Goal: Check status: Check status

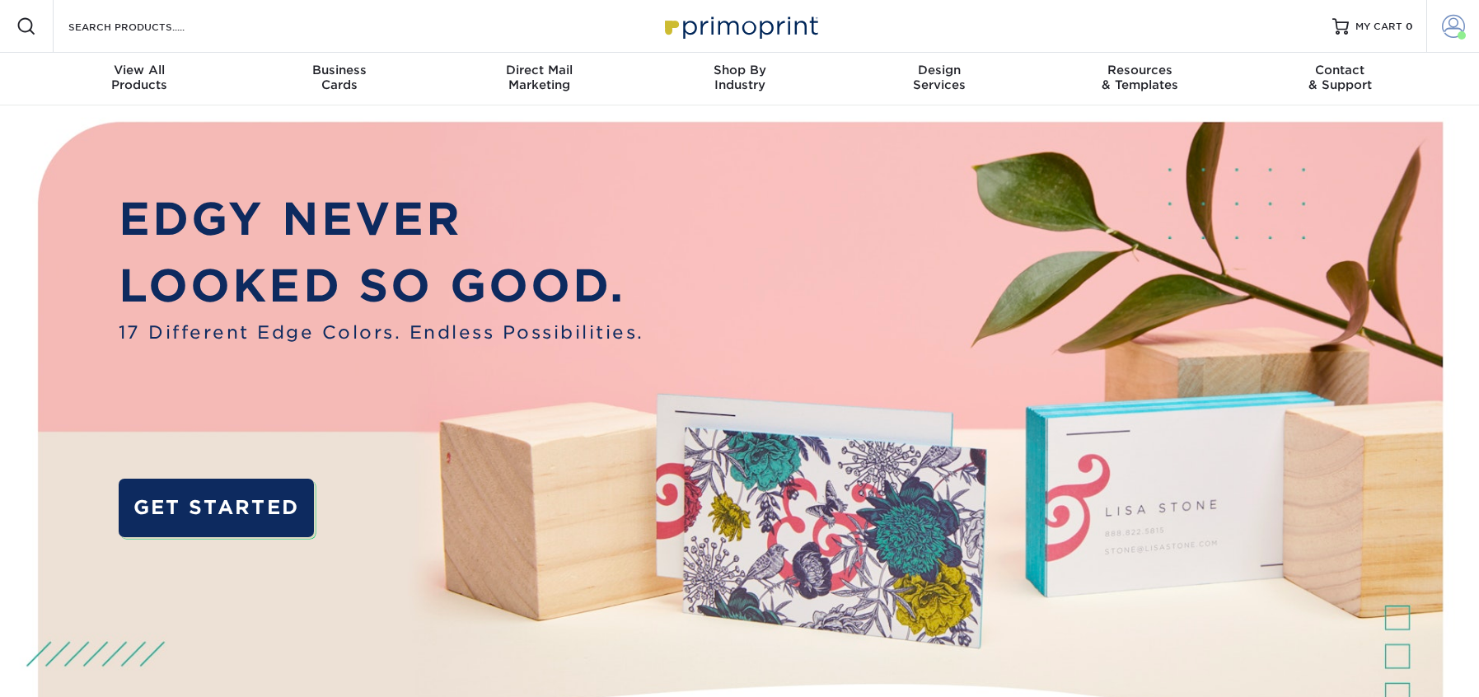
click at [1458, 32] on span at bounding box center [1461, 35] width 8 height 8
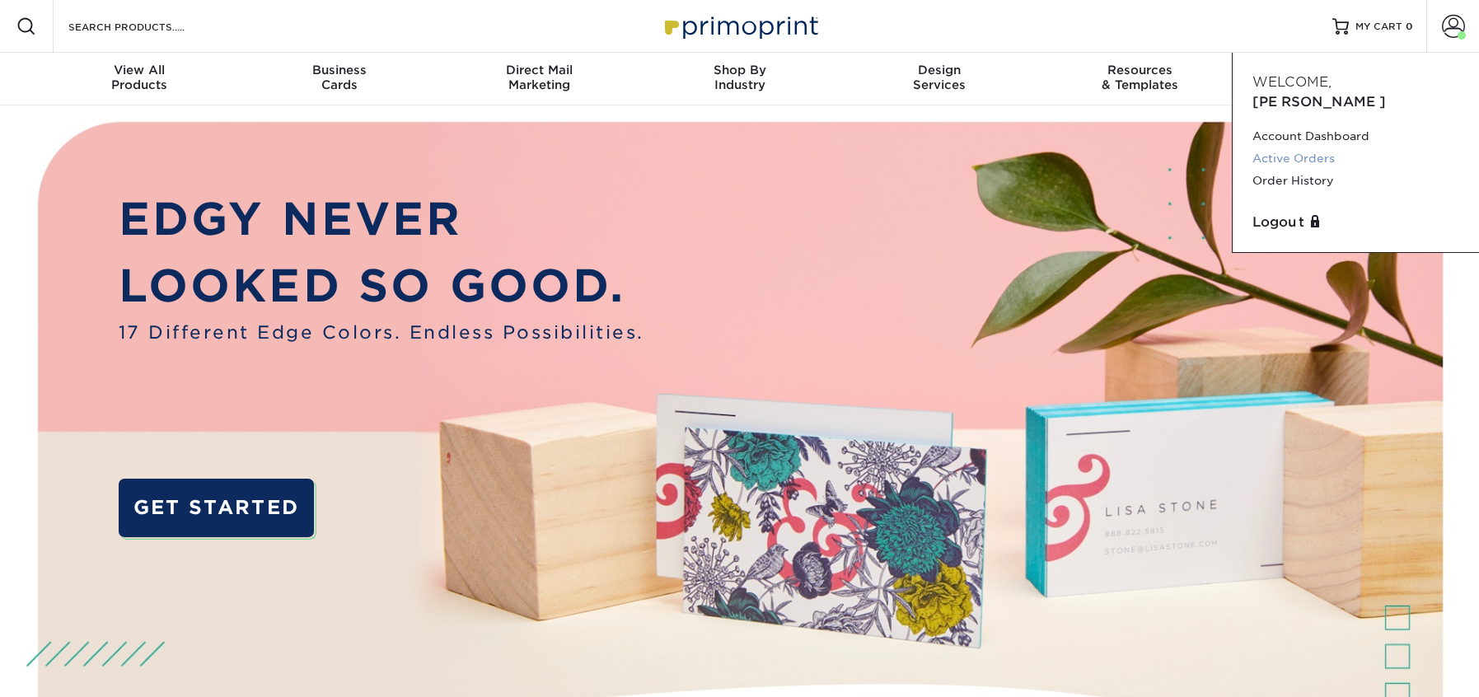
click at [1294, 147] on link "Active Orders" at bounding box center [1355, 158] width 207 height 22
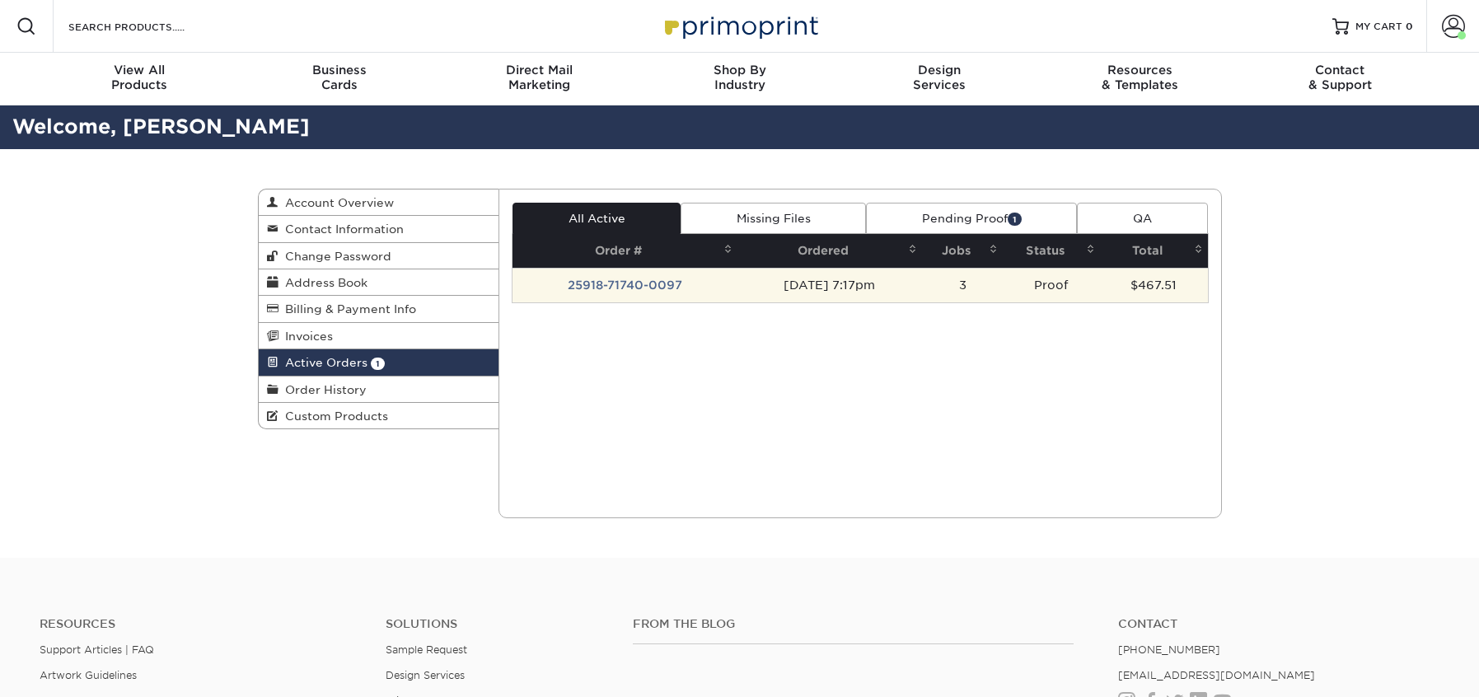
click at [609, 279] on td "25918-71740-0097" at bounding box center [624, 285] width 225 height 35
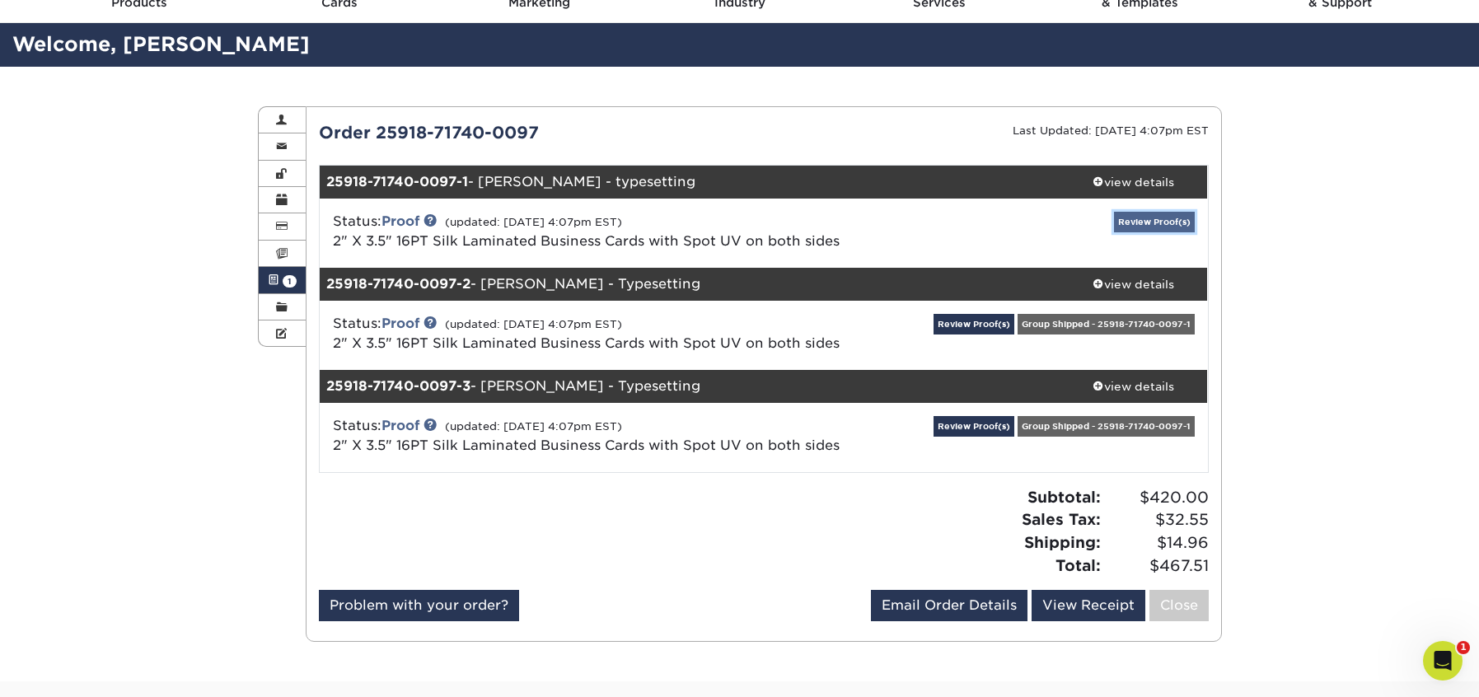
click at [1148, 222] on link "Review Proof(s)" at bounding box center [1154, 222] width 81 height 21
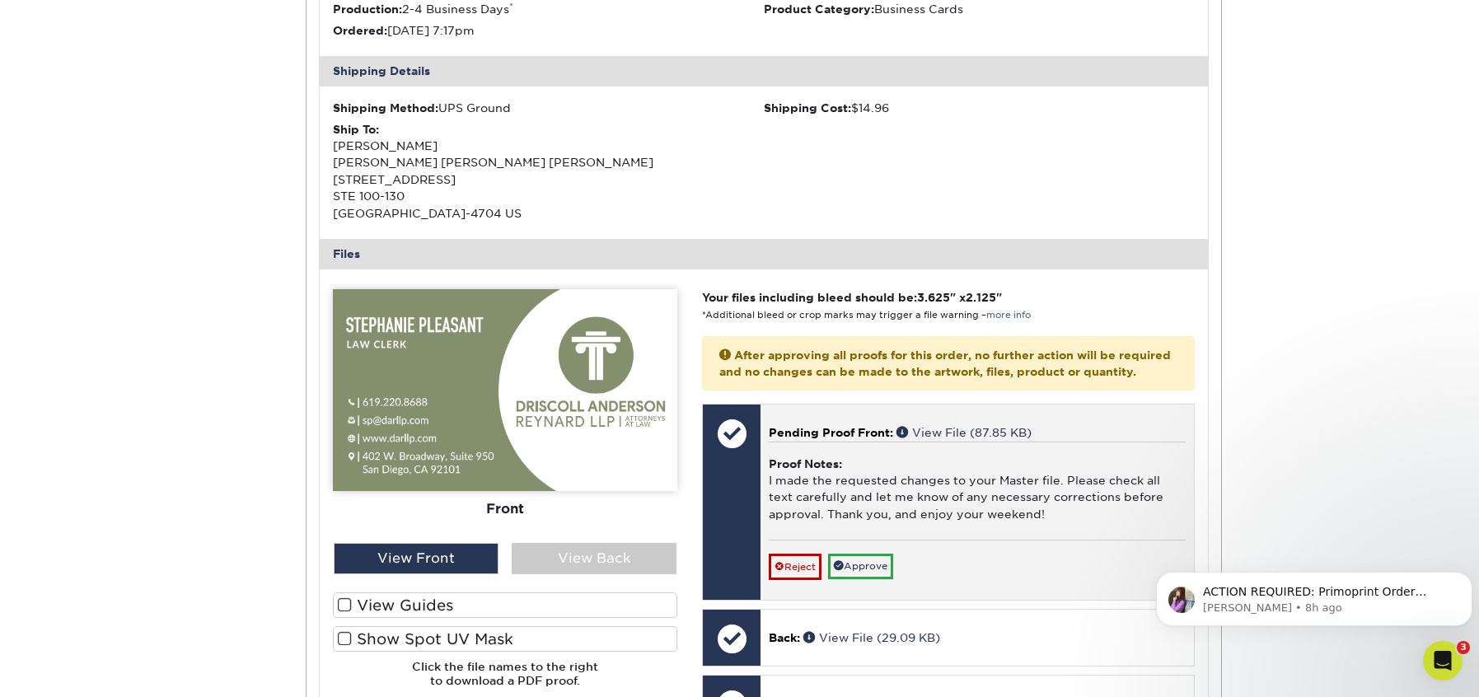
scroll to position [494, 0]
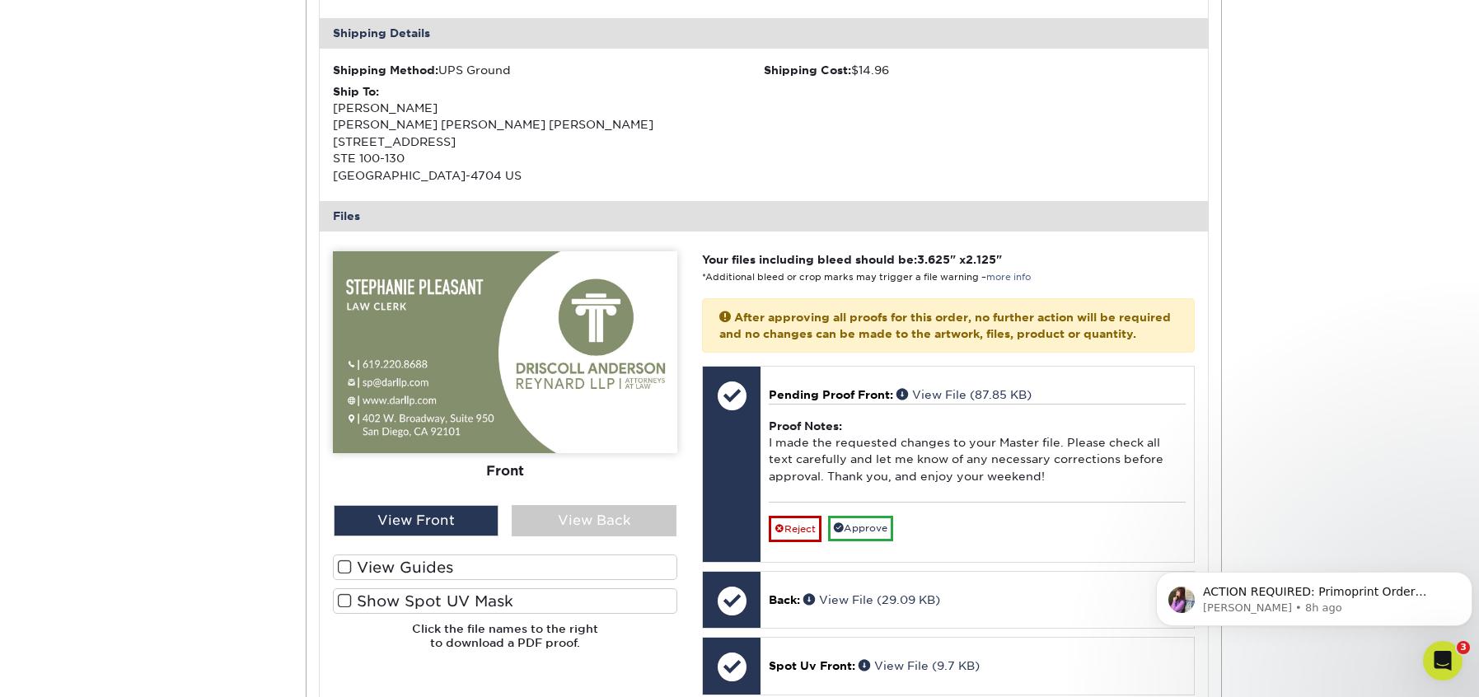
click at [502, 605] on label "Show Spot UV Mask" at bounding box center [505, 601] width 344 height 26
click at [0, 0] on input "Show Spot UV Mask" at bounding box center [0, 0] width 0 height 0
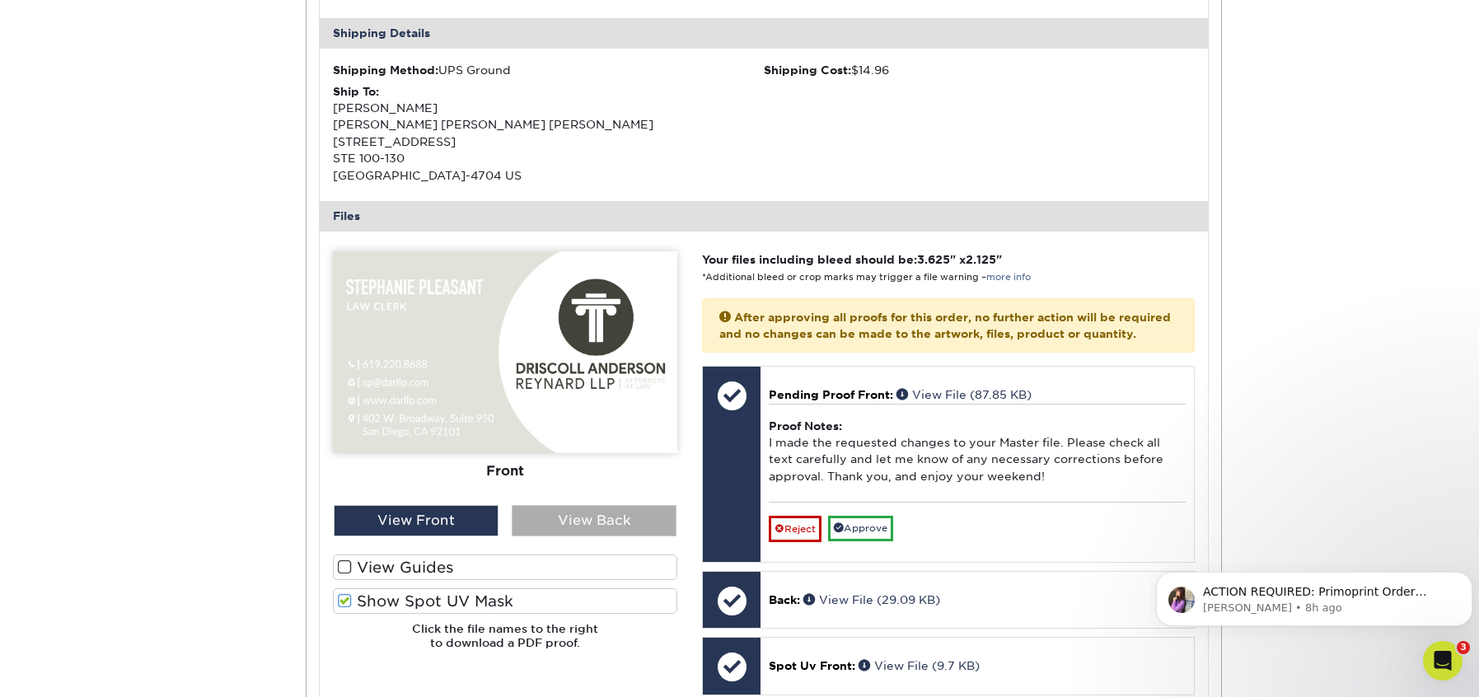
click at [559, 514] on div "View Back" at bounding box center [594, 520] width 165 height 31
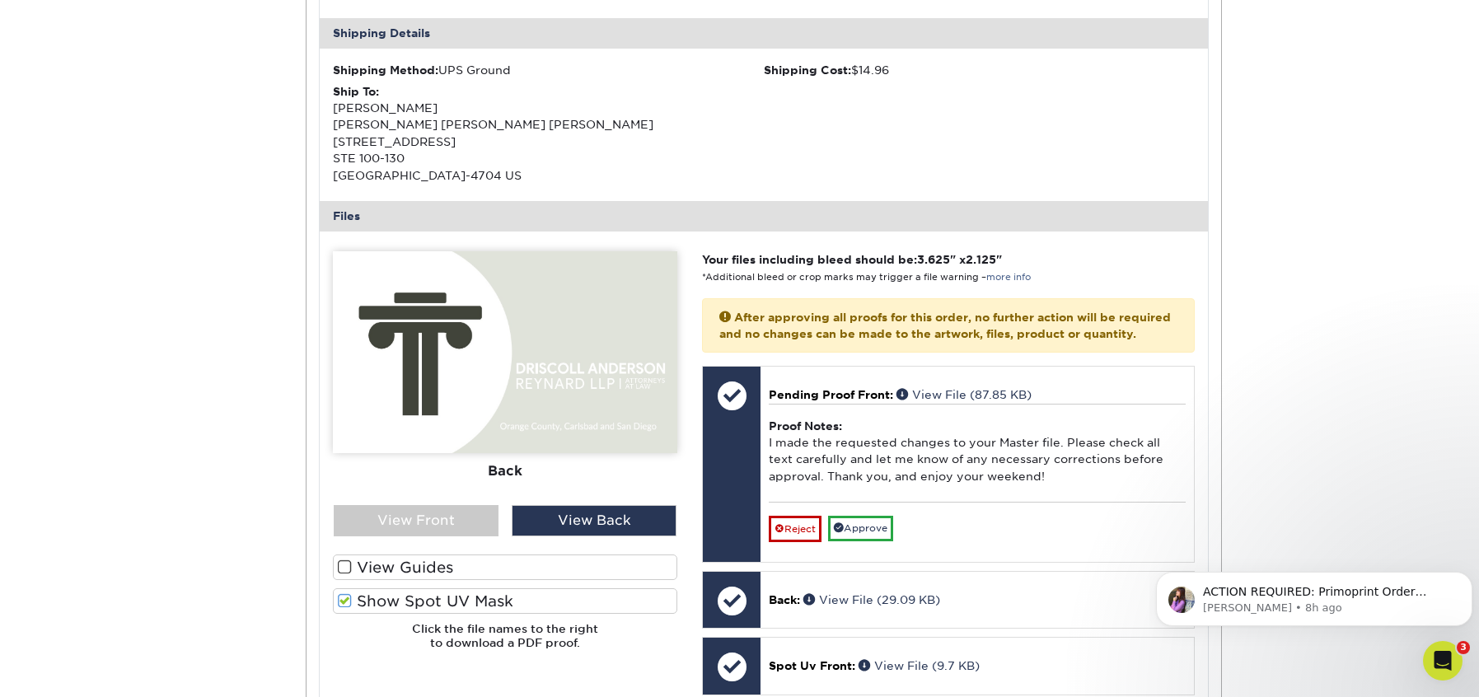
click at [395, 590] on label "Show Spot UV Mask" at bounding box center [505, 601] width 344 height 26
click at [0, 0] on input "Show Spot UV Mask" at bounding box center [0, 0] width 0 height 0
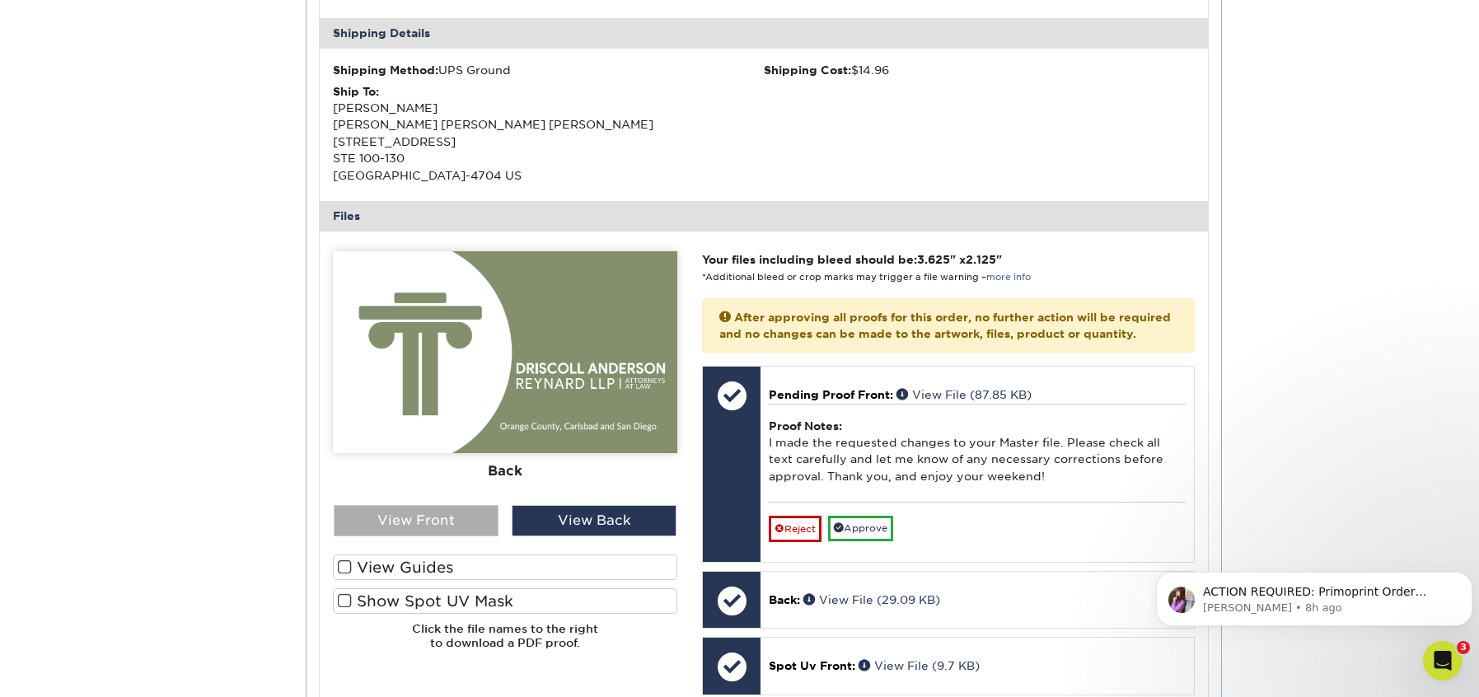
click at [434, 520] on div "View Front" at bounding box center [416, 520] width 165 height 31
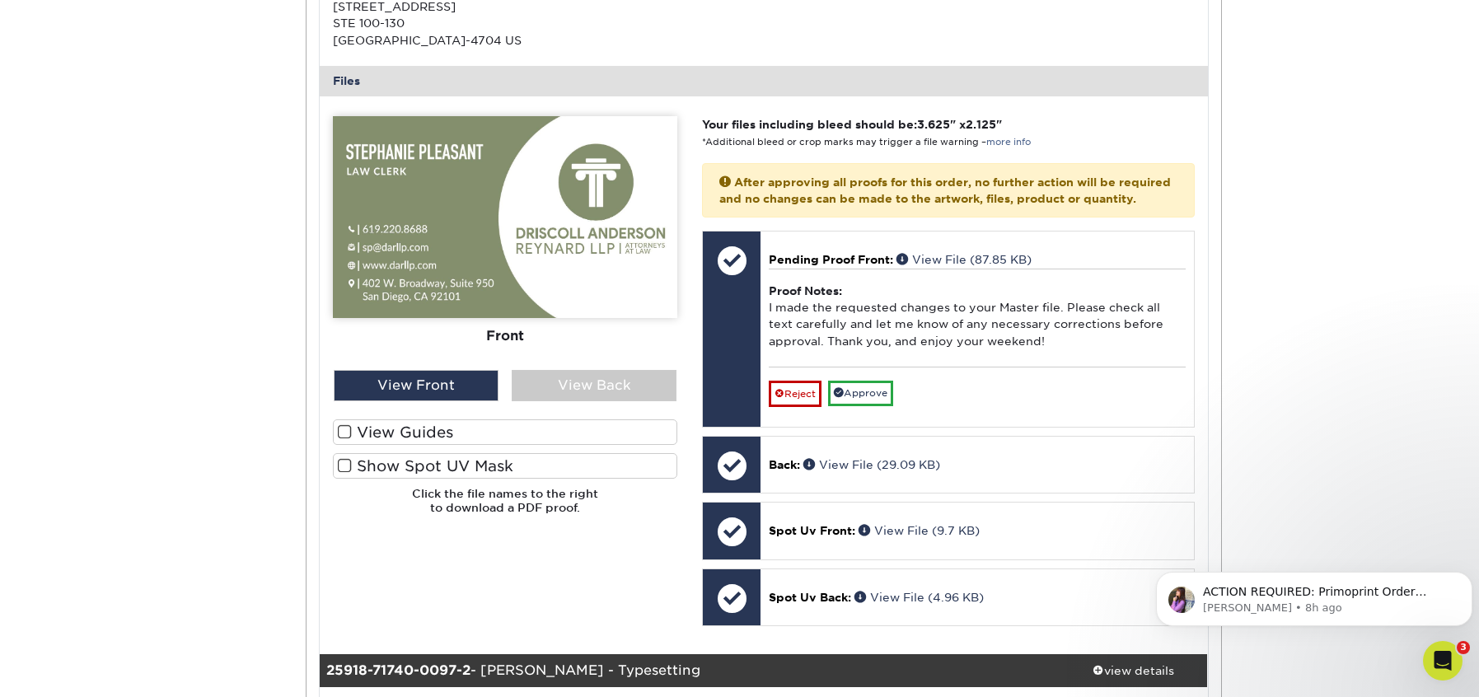
scroll to position [659, 0]
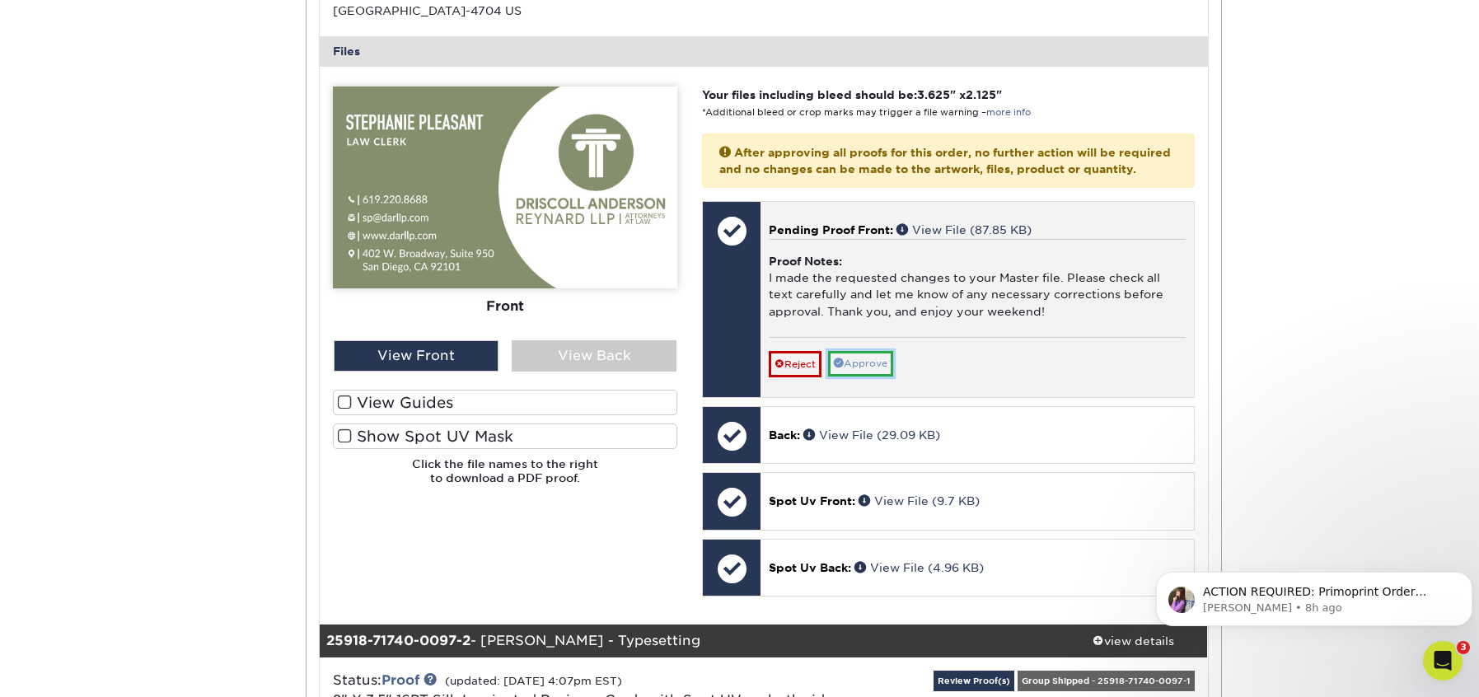
click at [872, 376] on link "Approve" at bounding box center [860, 364] width 65 height 26
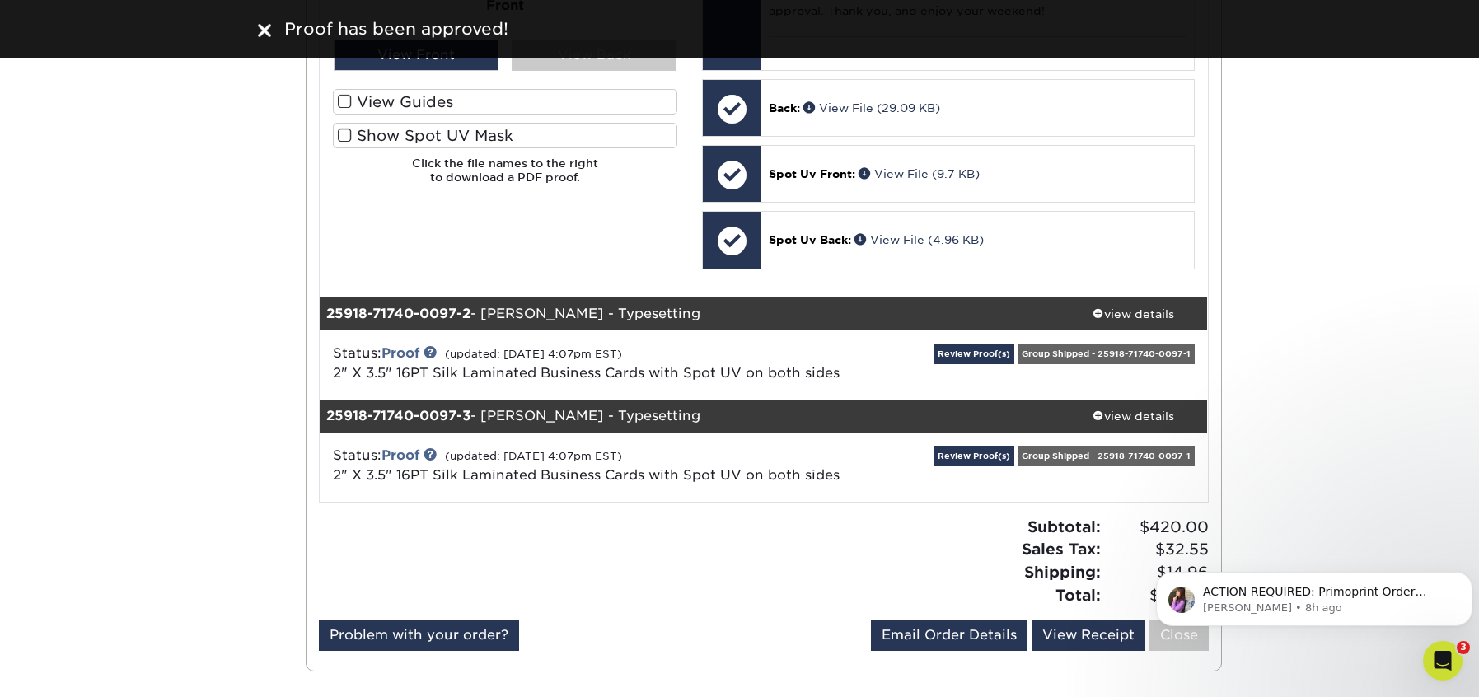
scroll to position [988, 0]
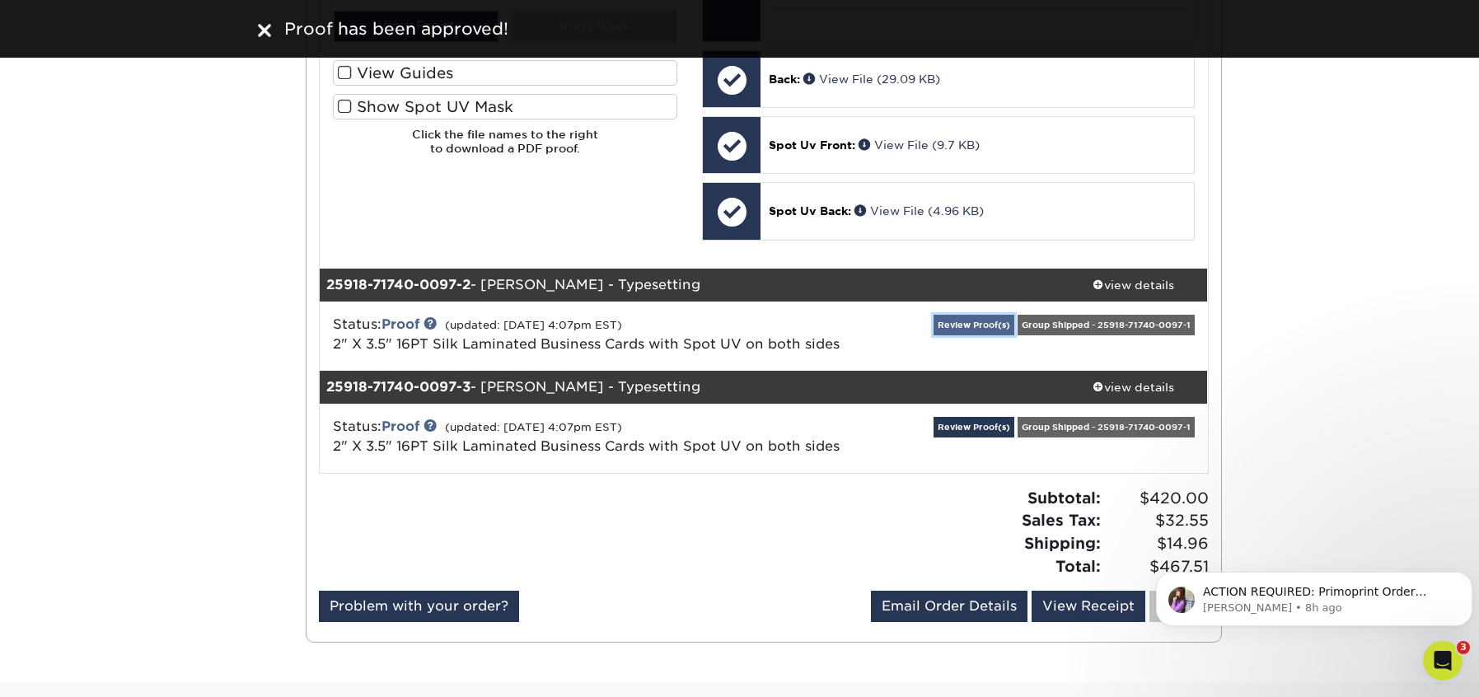
click at [975, 335] on link "Review Proof(s)" at bounding box center [973, 325] width 81 height 21
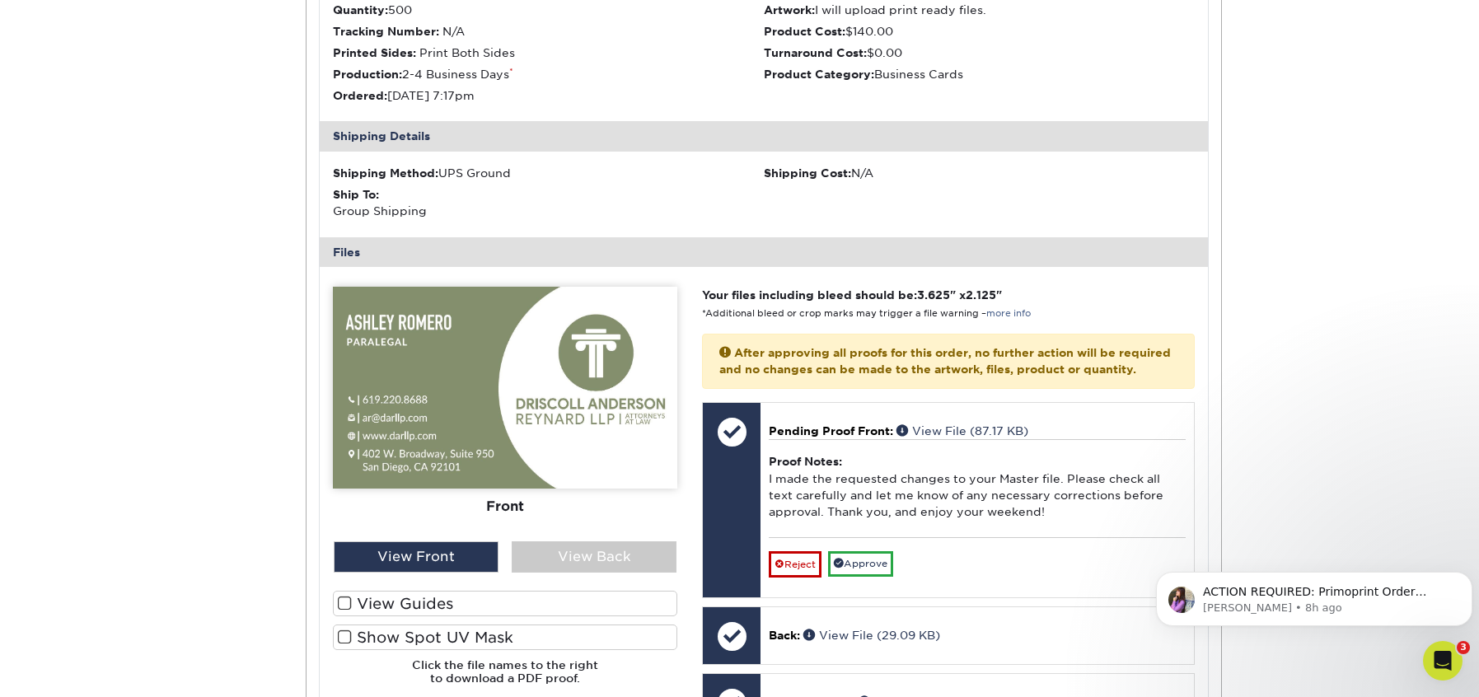
scroll to position [1483, 0]
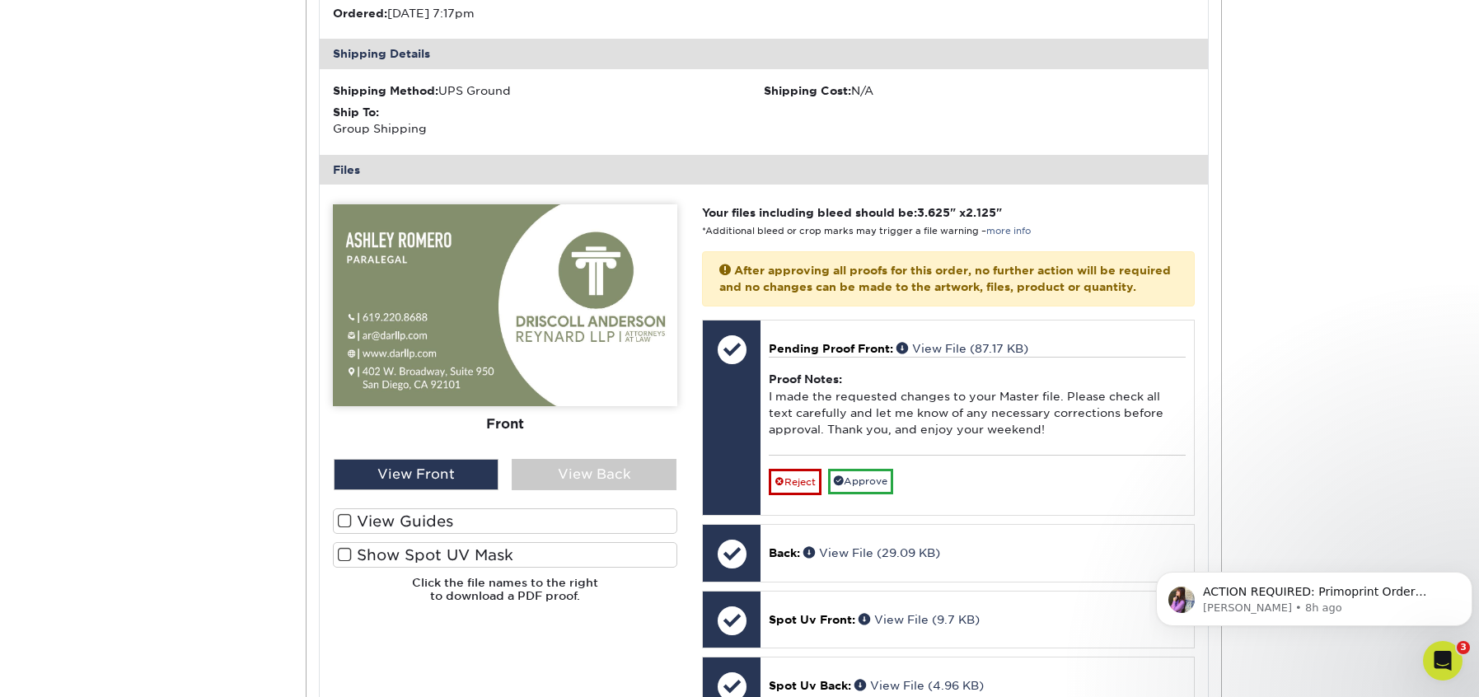
click at [432, 568] on label "Show Spot UV Mask" at bounding box center [505, 555] width 344 height 26
click at [0, 0] on input "Show Spot UV Mask" at bounding box center [0, 0] width 0 height 0
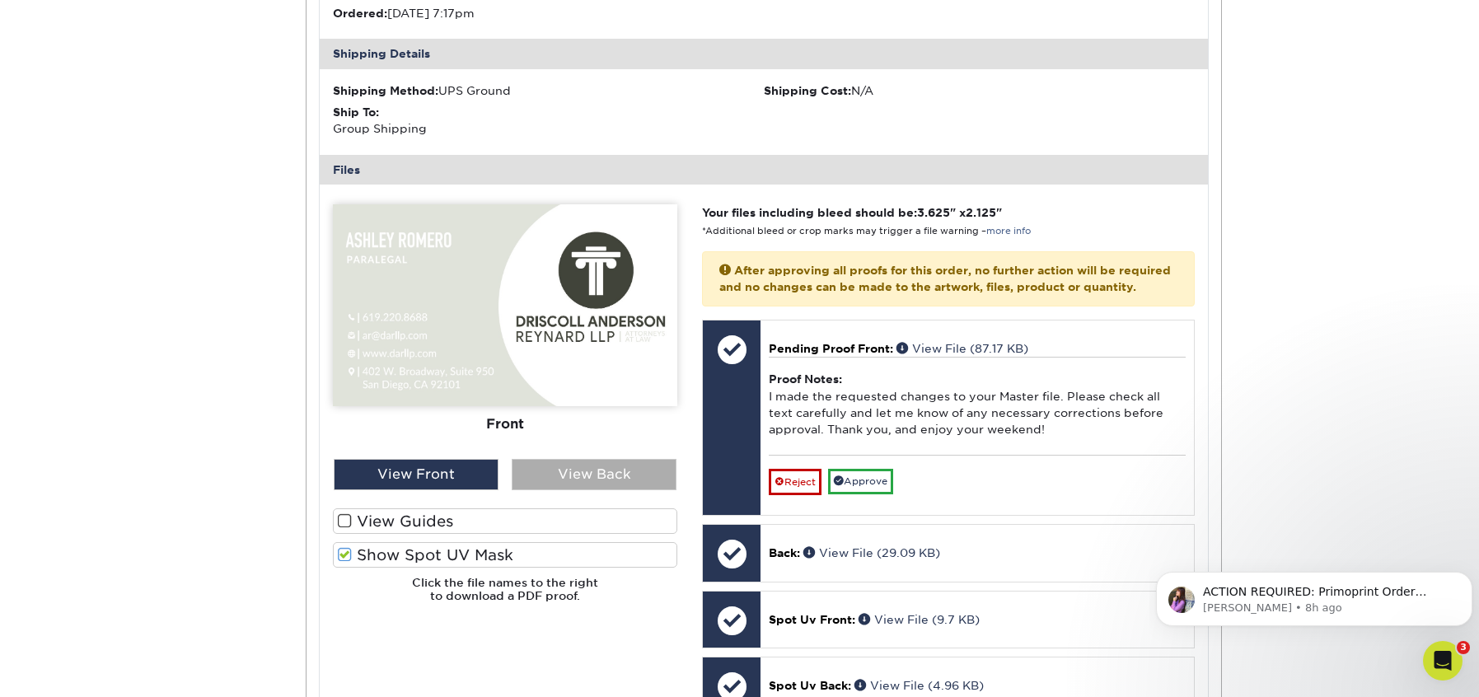
click at [564, 488] on div "View Back" at bounding box center [594, 474] width 165 height 31
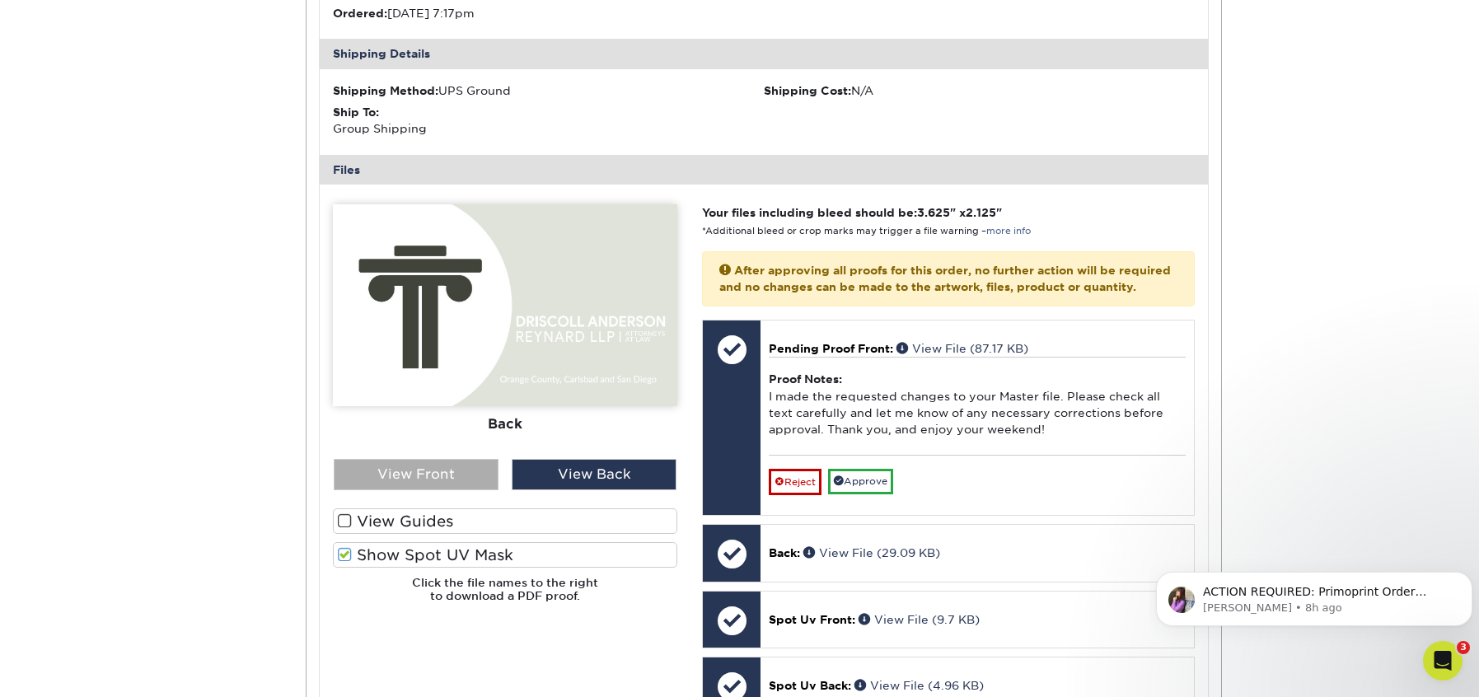
click at [451, 490] on div "View Front" at bounding box center [416, 474] width 165 height 31
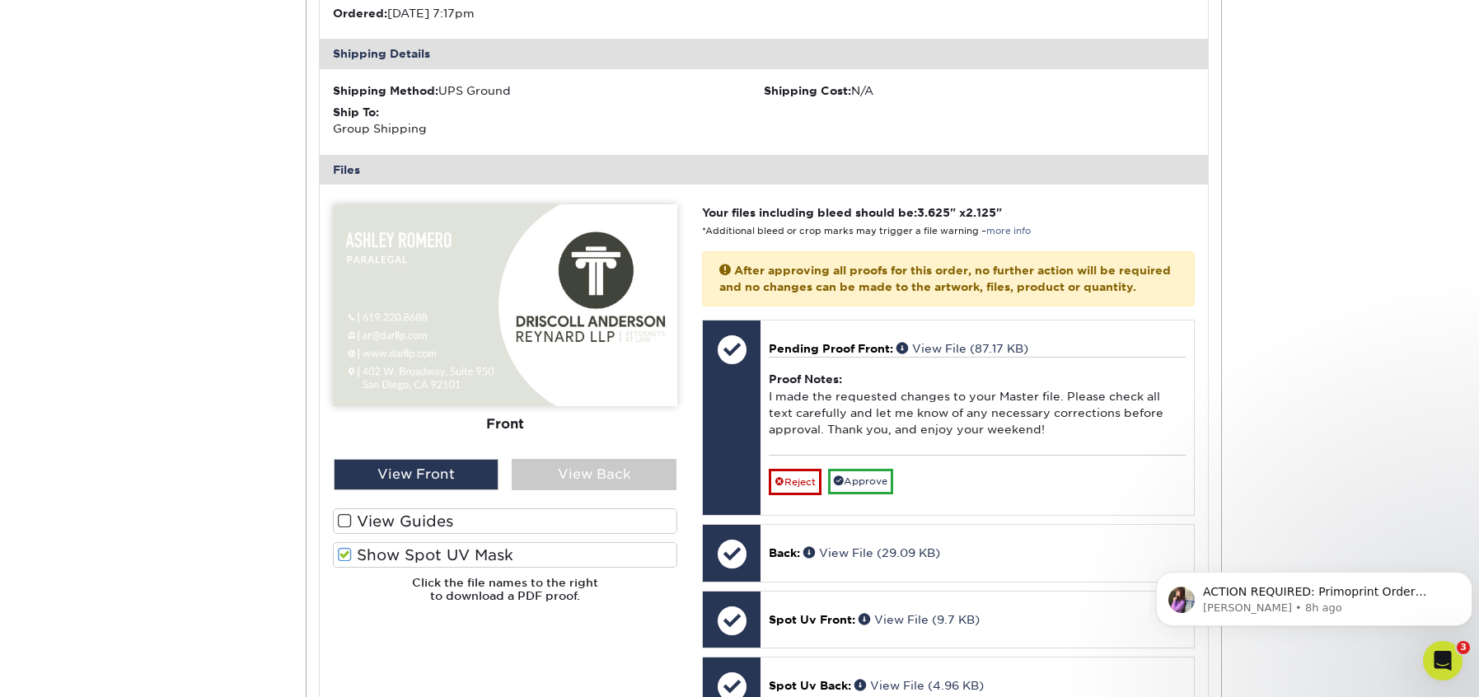
click at [367, 564] on label "Show Spot UV Mask" at bounding box center [505, 555] width 344 height 26
click at [0, 0] on input "Show Spot UV Mask" at bounding box center [0, 0] width 0 height 0
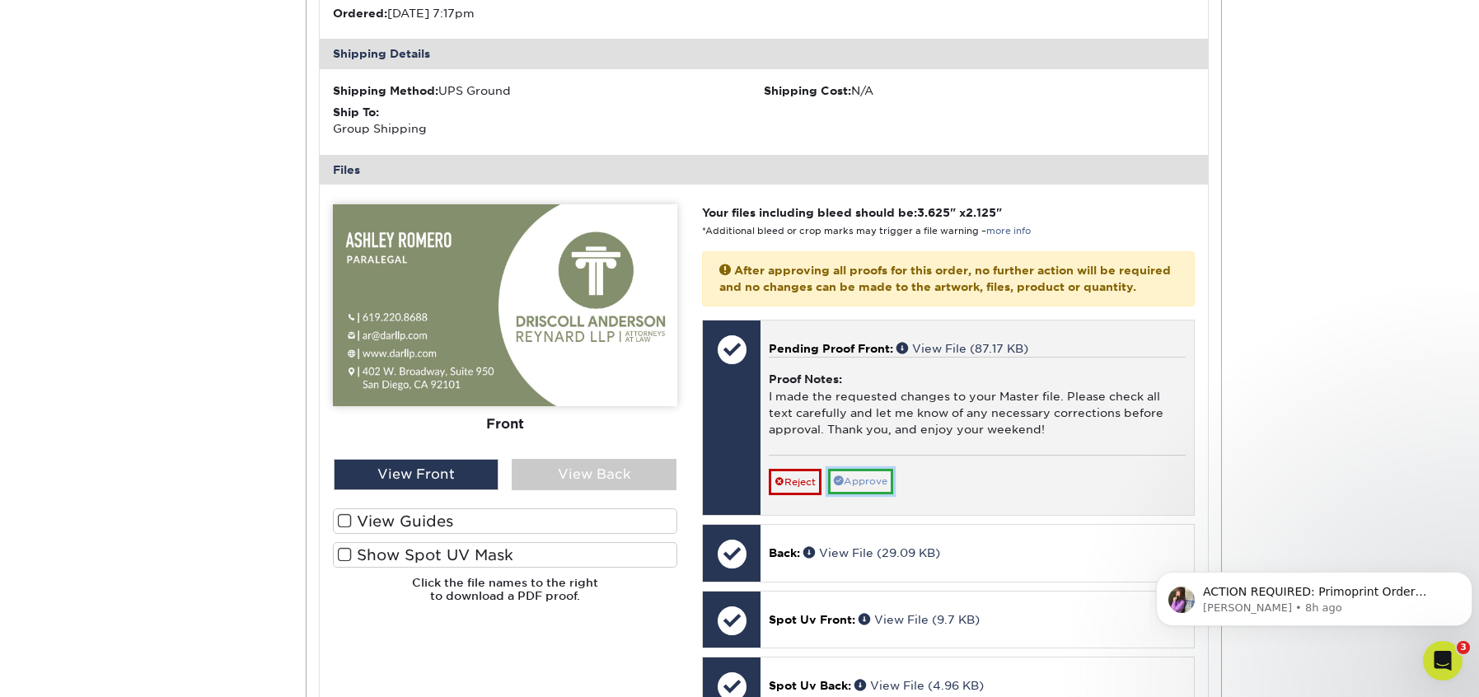
click at [879, 494] on link "Approve" at bounding box center [860, 482] width 65 height 26
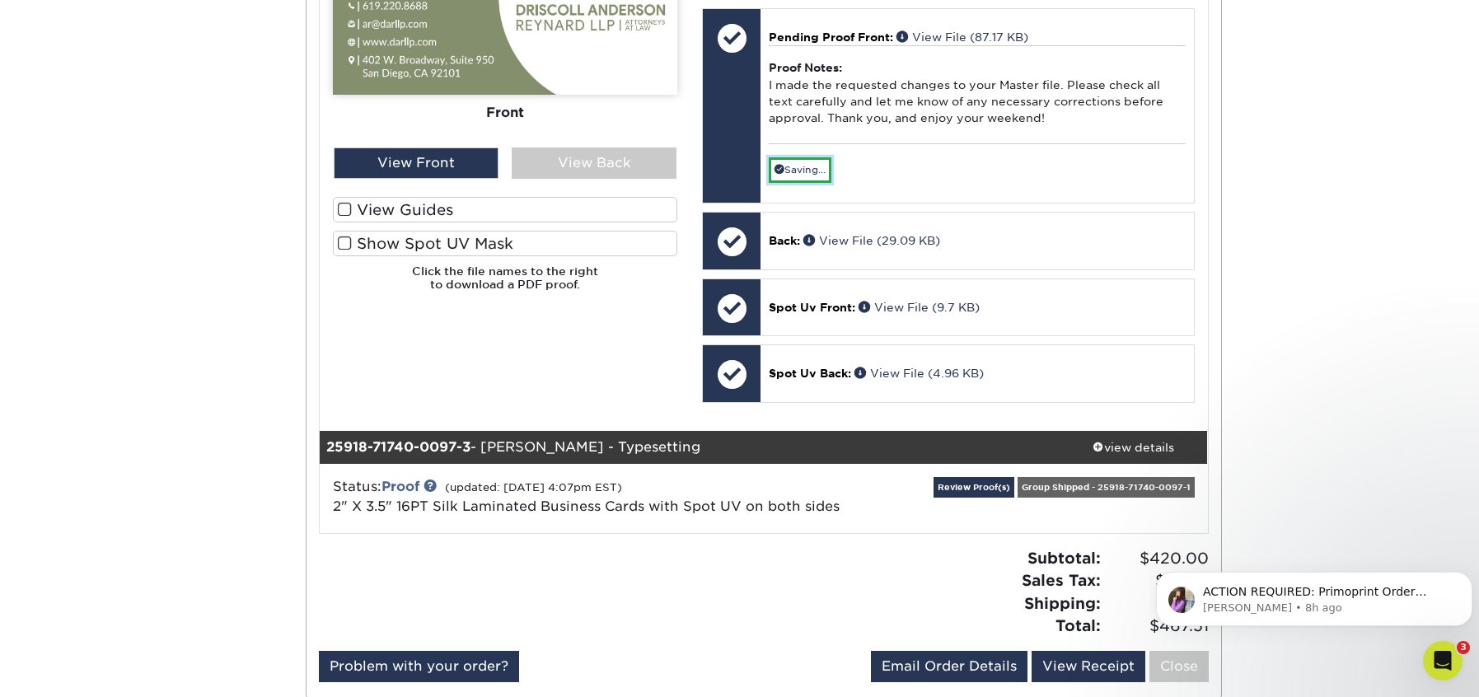
scroll to position [1895, 0]
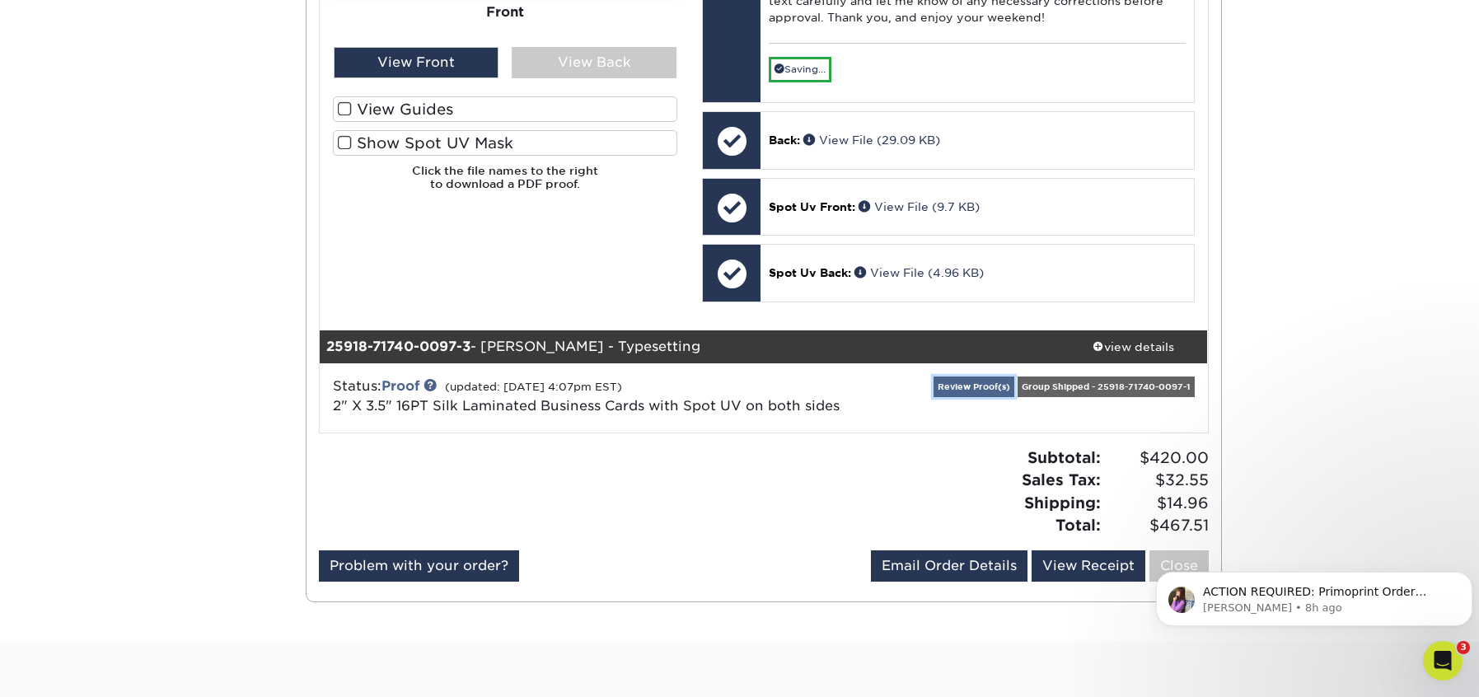
click at [990, 397] on link "Review Proof(s)" at bounding box center [973, 386] width 81 height 21
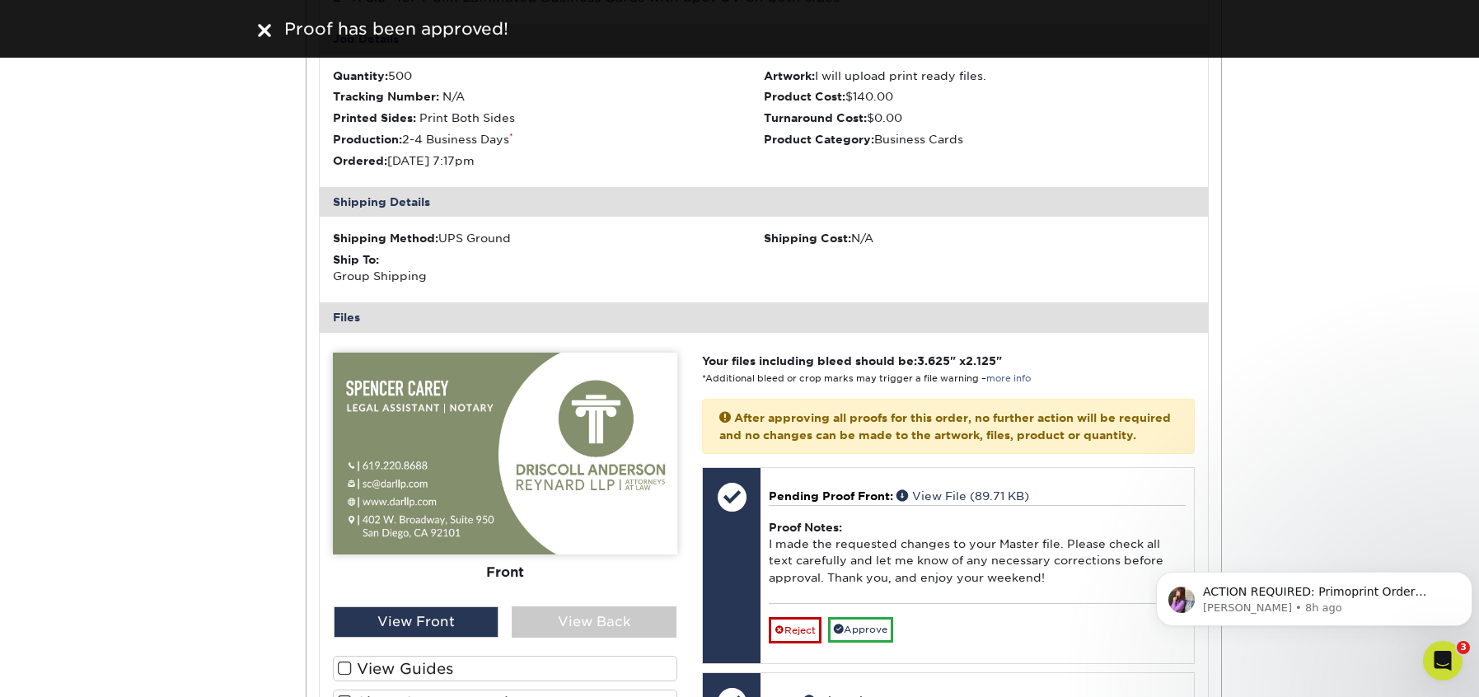
scroll to position [2306, 0]
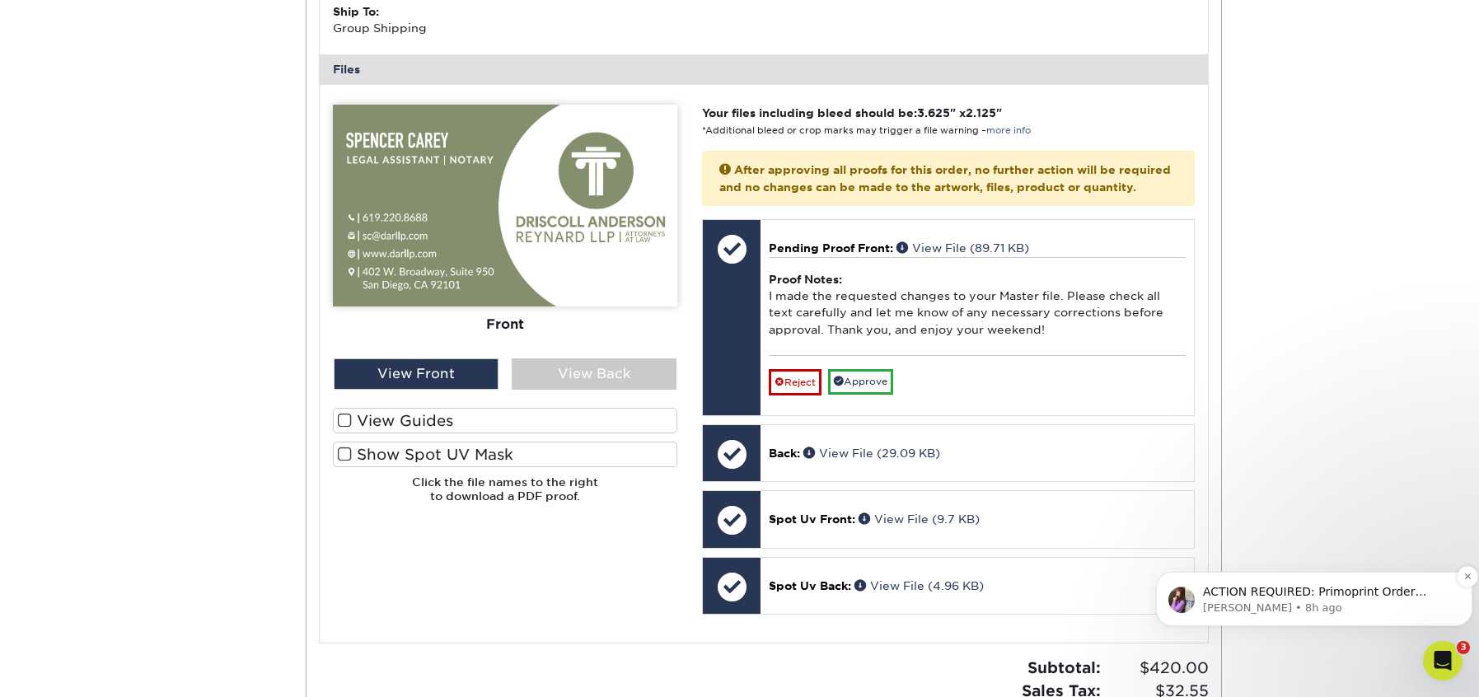
scroll to position [2554, 0]
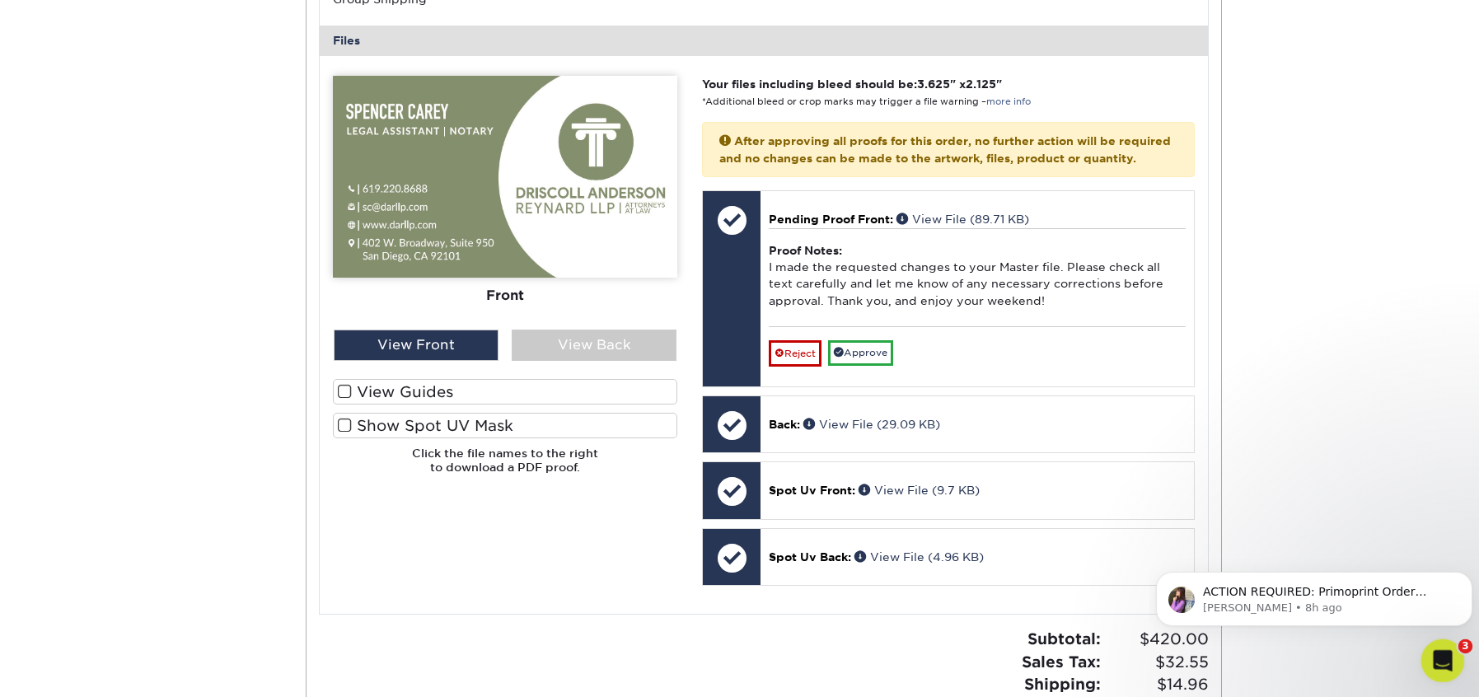
click at [1447, 652] on icon "Open Intercom Messenger" at bounding box center [1440, 658] width 27 height 27
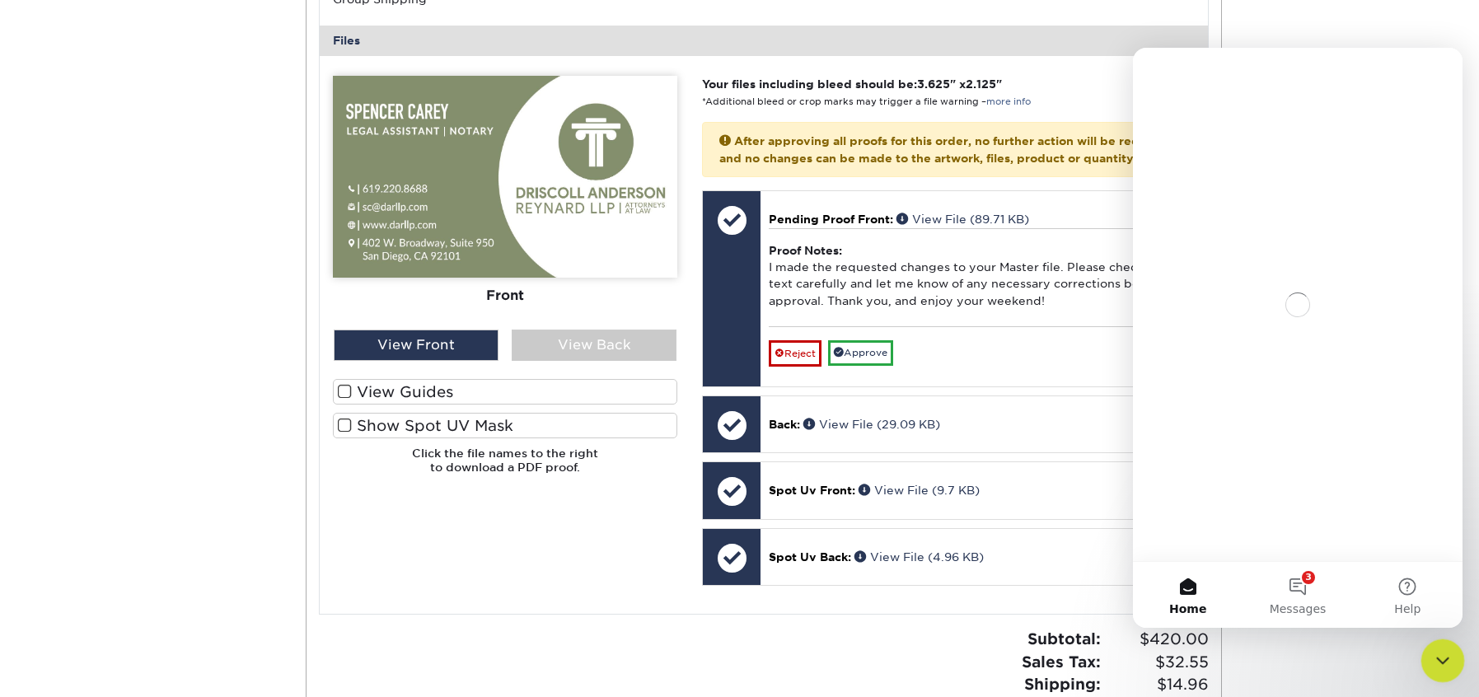
scroll to position [0, 0]
click at [1311, 592] on button "3 Messages" at bounding box center [1297, 595] width 110 height 66
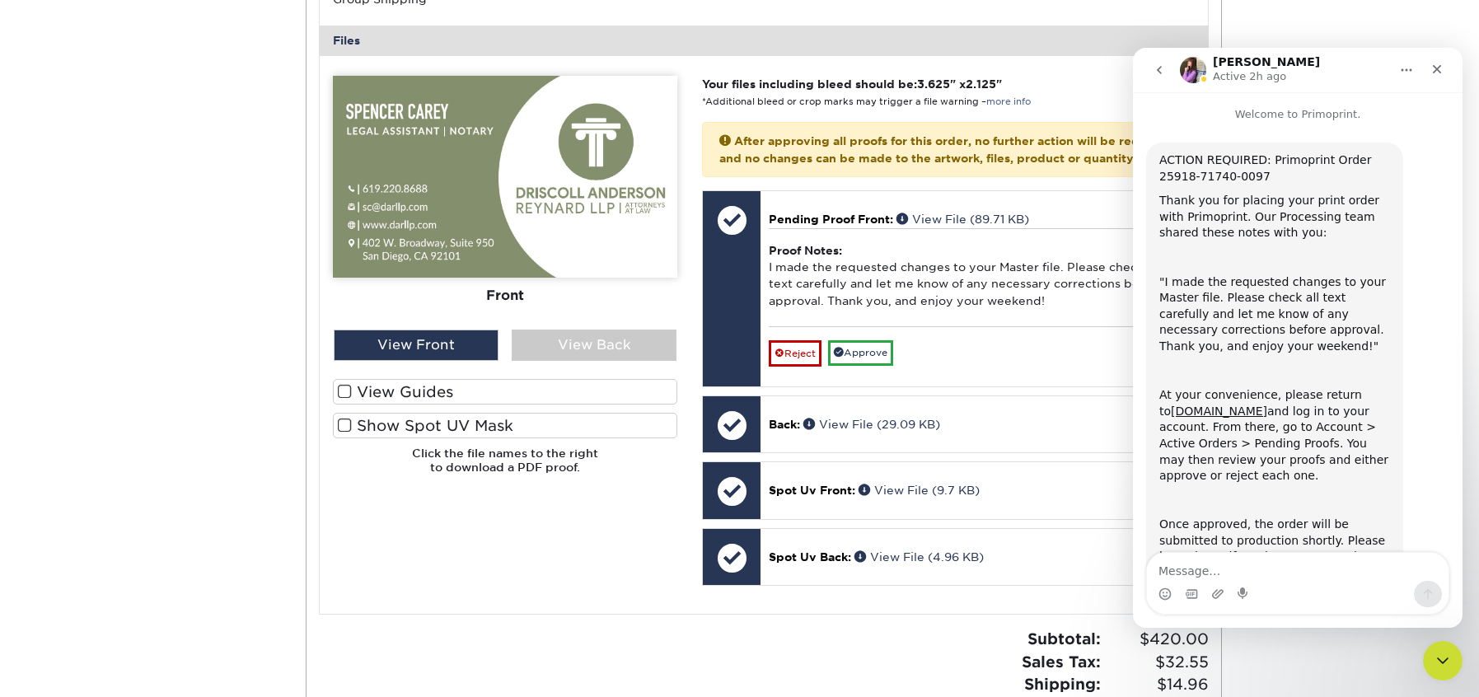
scroll to position [105, 0]
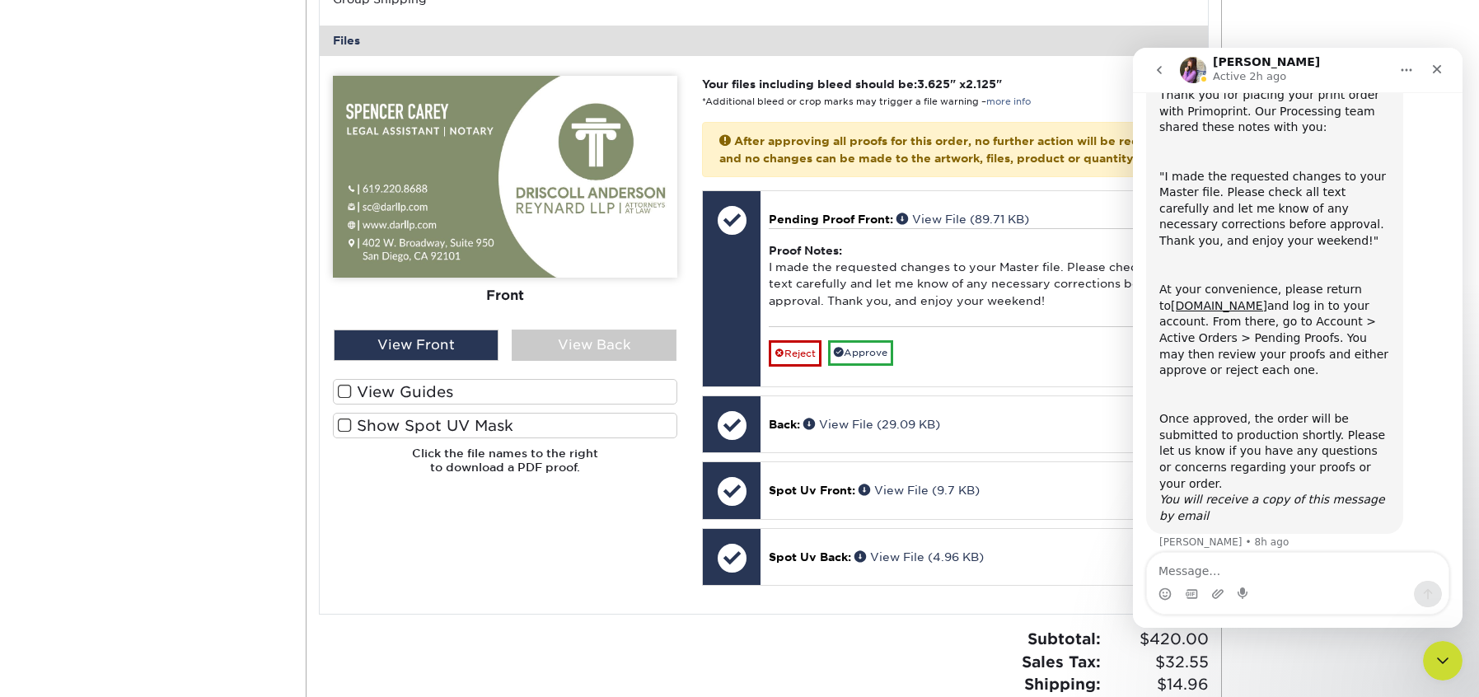
click at [615, 592] on div "Please Upload Your Files We accept: PDF , JPEG 1 or TIFF 1 files. Submitting AI…" at bounding box center [504, 335] width 369 height 518
click at [1442, 66] on icon "Close" at bounding box center [1436, 69] width 13 height 13
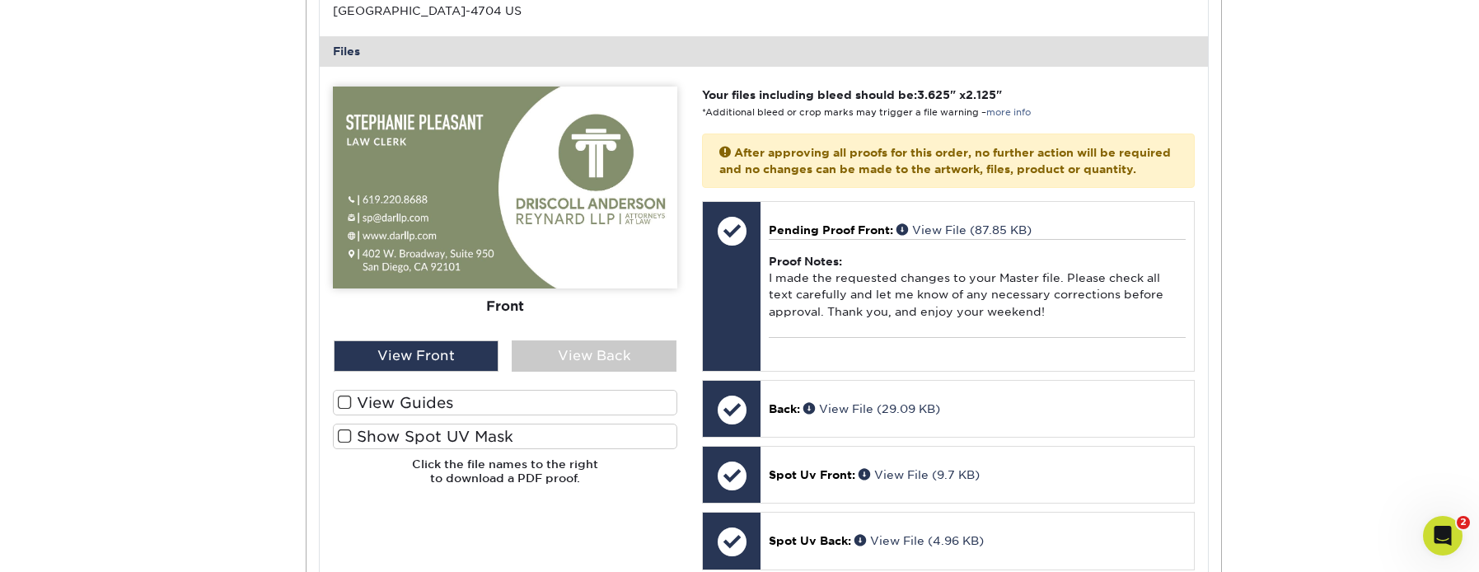
scroll to position [242, 0]
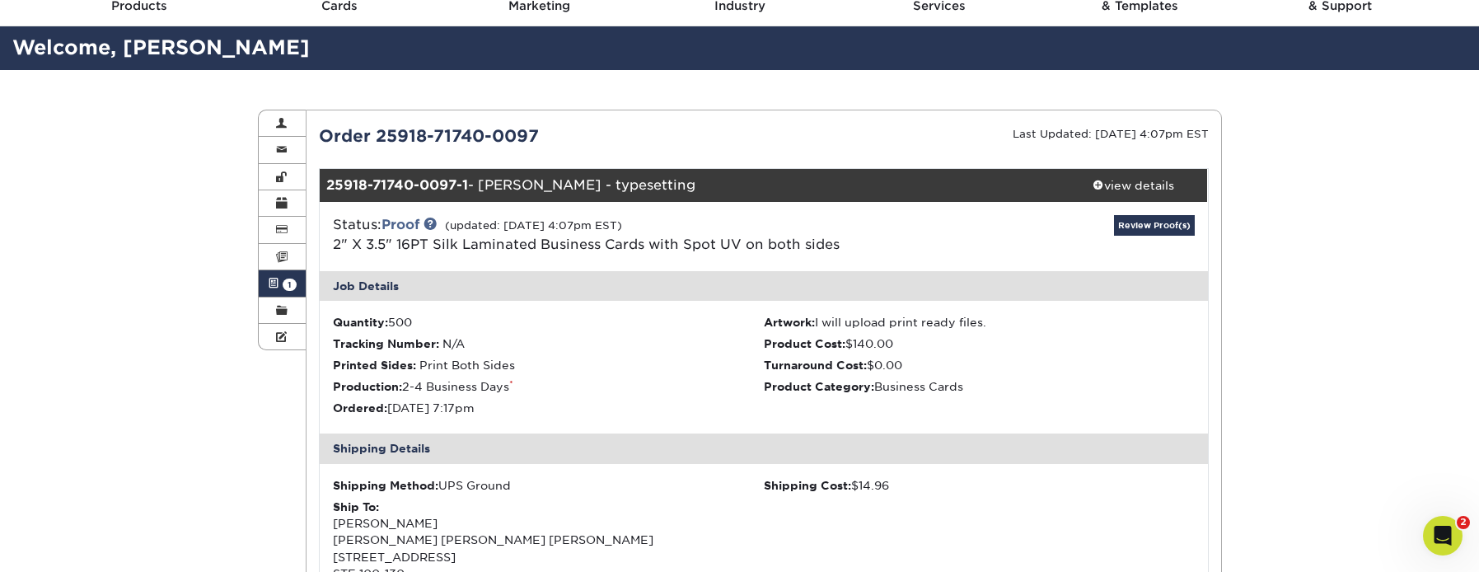
scroll to position [0, 0]
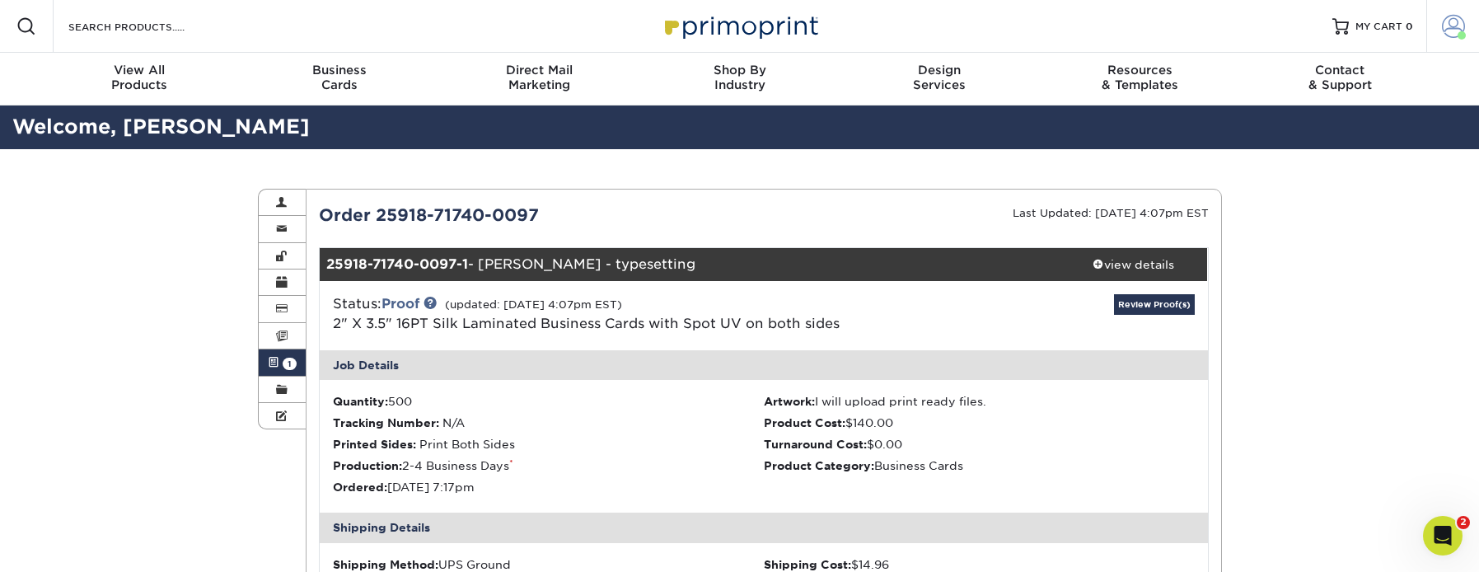
click at [1451, 26] on span at bounding box center [1453, 26] width 23 height 23
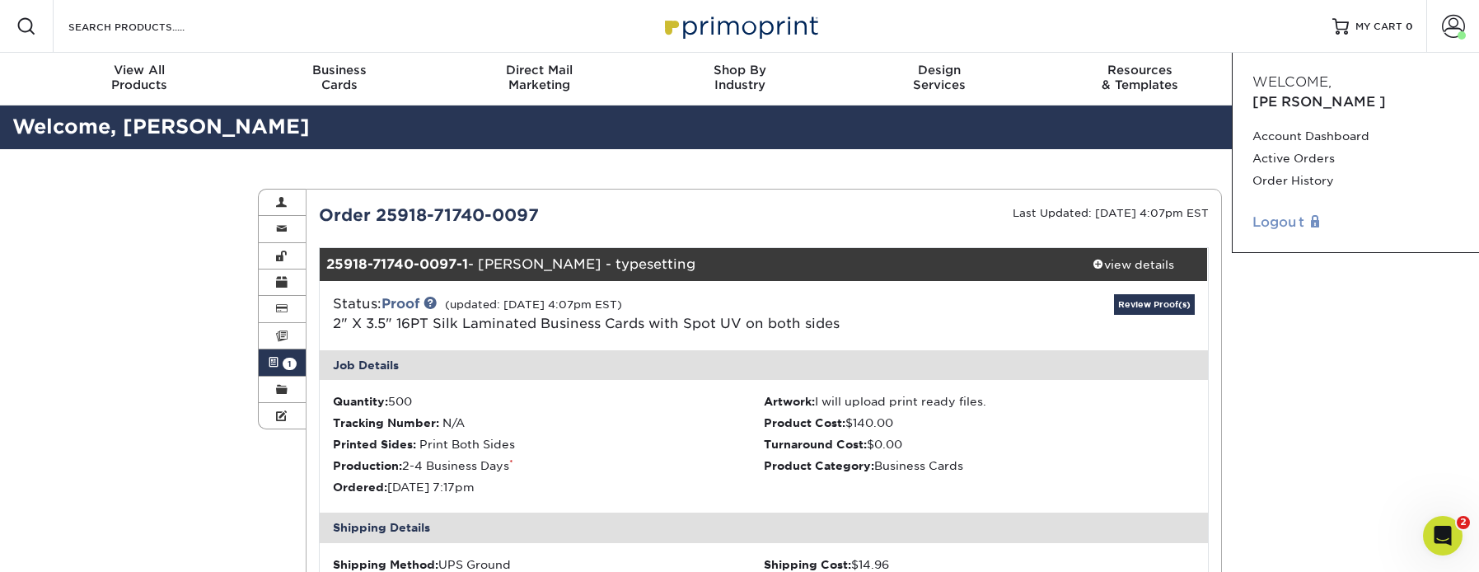
click at [1291, 213] on link "Logout" at bounding box center [1355, 223] width 207 height 20
